Goal: Find specific page/section: Find specific page/section

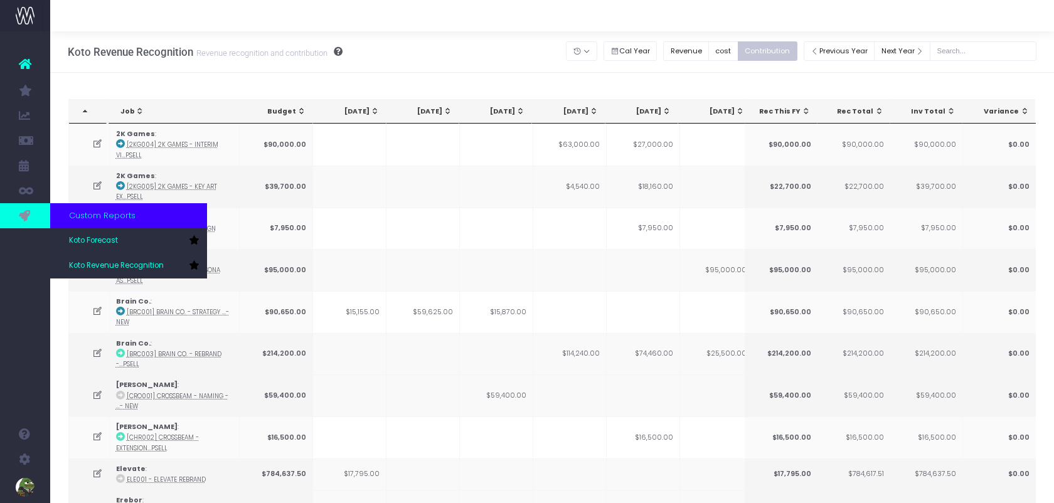
scroll to position [0, 350]
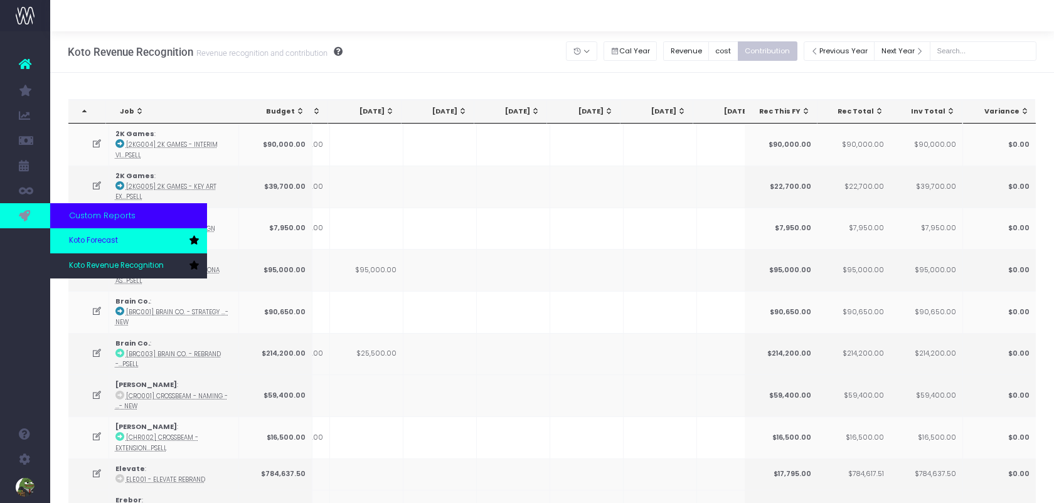
click at [110, 240] on span "Koto Forecast" at bounding box center [93, 240] width 49 height 11
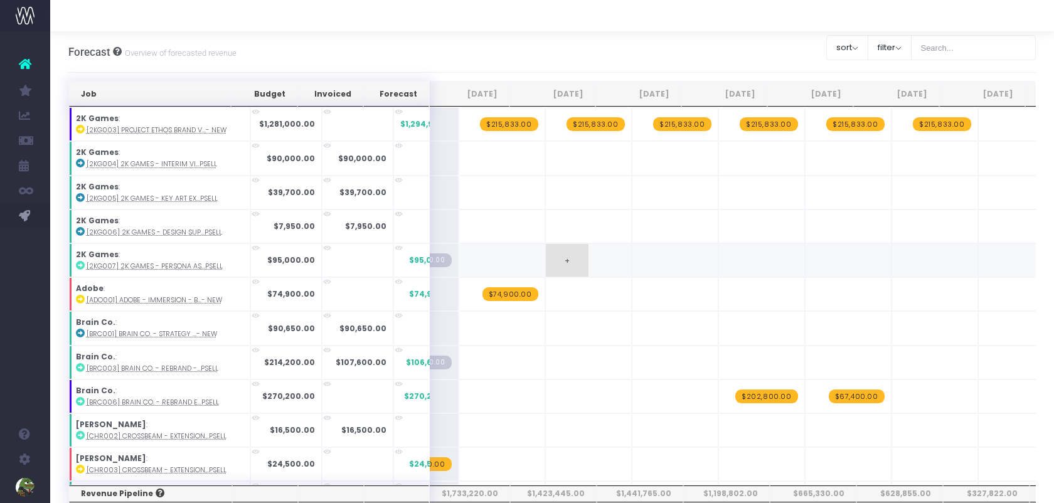
scroll to position [1, 315]
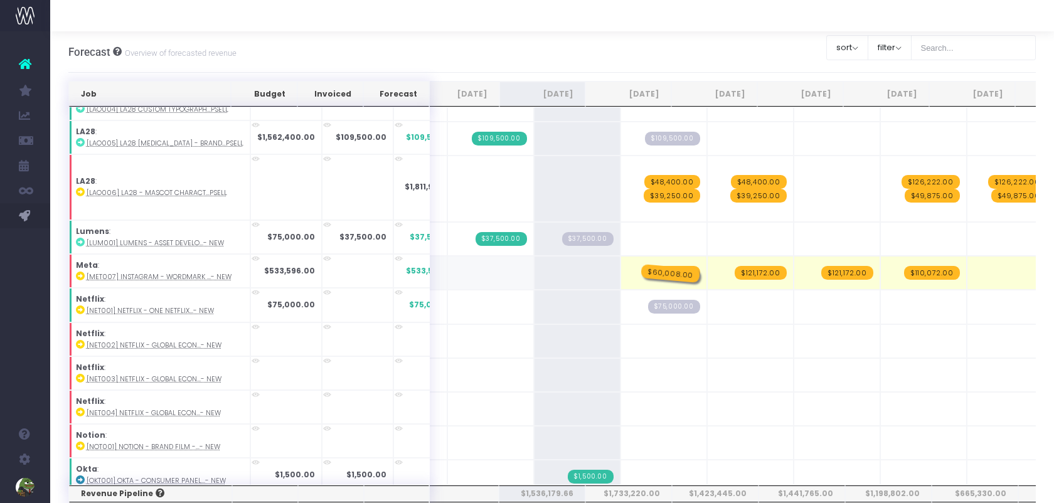
drag, startPoint x: 569, startPoint y: 253, endPoint x: 635, endPoint y: 253, distance: 65.8
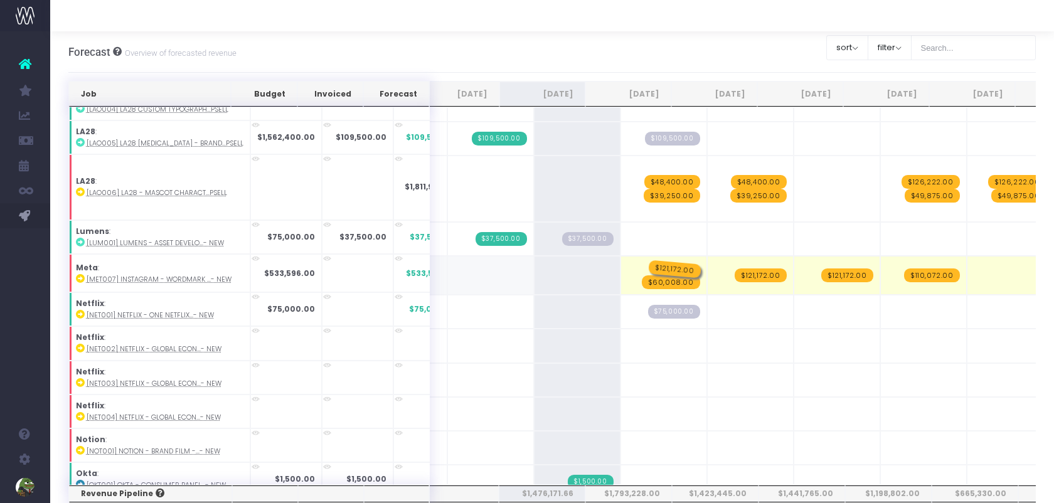
drag, startPoint x: 649, startPoint y: 245, endPoint x: 707, endPoint y: 245, distance: 57.7
drag, startPoint x: 730, startPoint y: 260, endPoint x: 789, endPoint y: 260, distance: 58.9
drag, startPoint x: 812, startPoint y: 243, endPoint x: 866, endPoint y: 243, distance: 53.9
drag, startPoint x: 896, startPoint y: 243, endPoint x: 986, endPoint y: 244, distance: 90.3
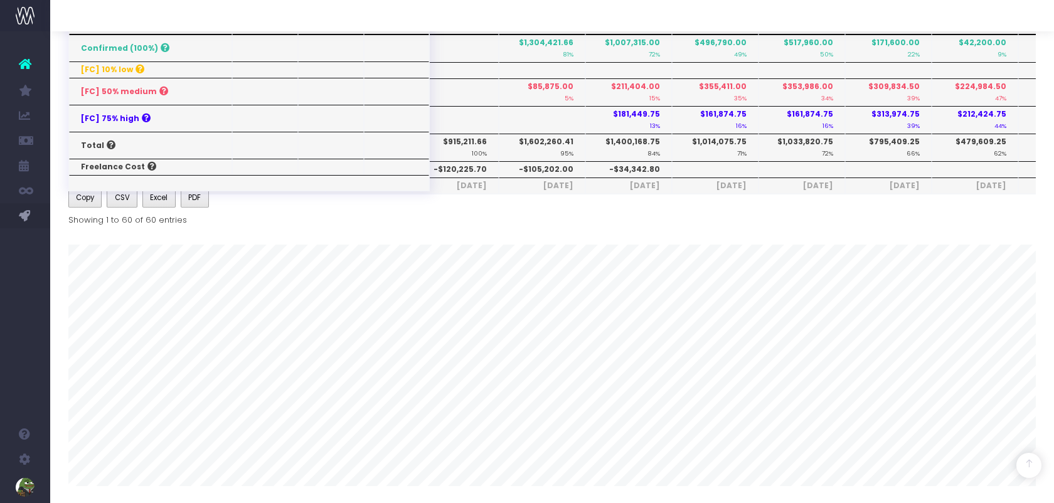
scroll to position [0, 0]
